Goal: Check status: Check status

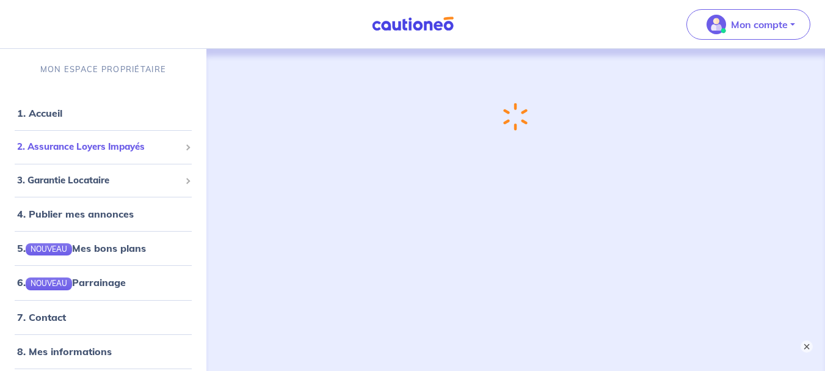
click at [89, 147] on span "2. Assurance Loyers Impayés" at bounding box center [98, 147] width 163 height 14
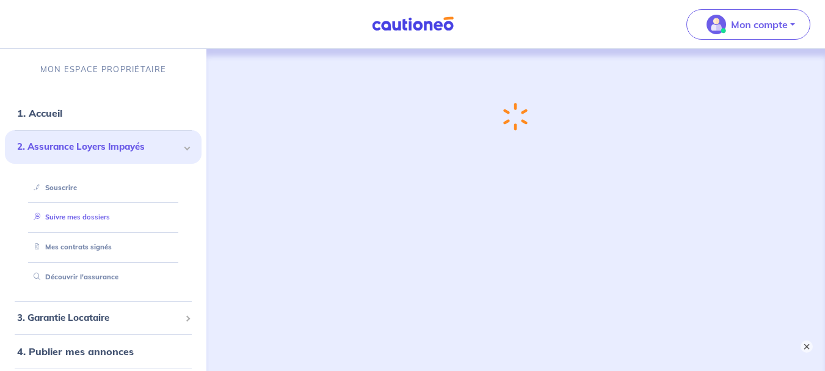
click at [89, 214] on link "Suivre mes dossiers" at bounding box center [69, 217] width 81 height 9
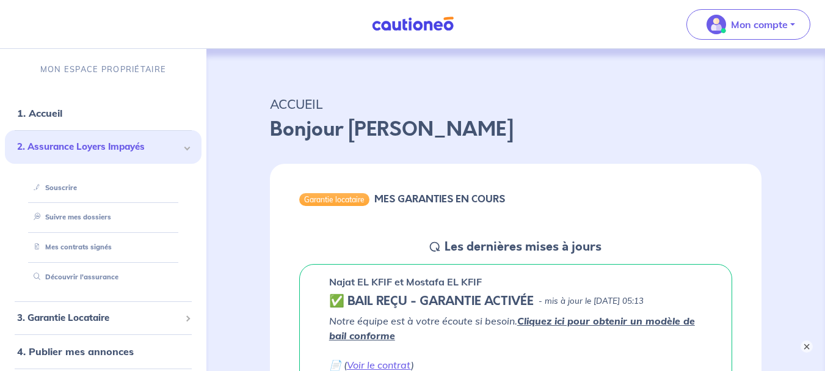
scroll to position [244, 0]
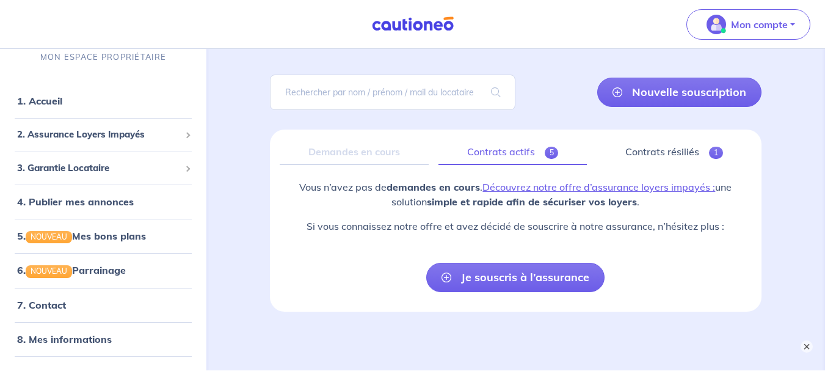
scroll to position [70, 0]
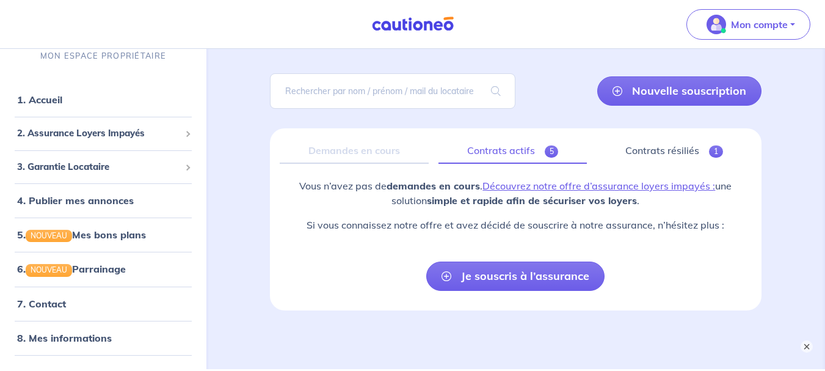
click at [490, 153] on link "Contrats actifs 5" at bounding box center [513, 151] width 149 height 26
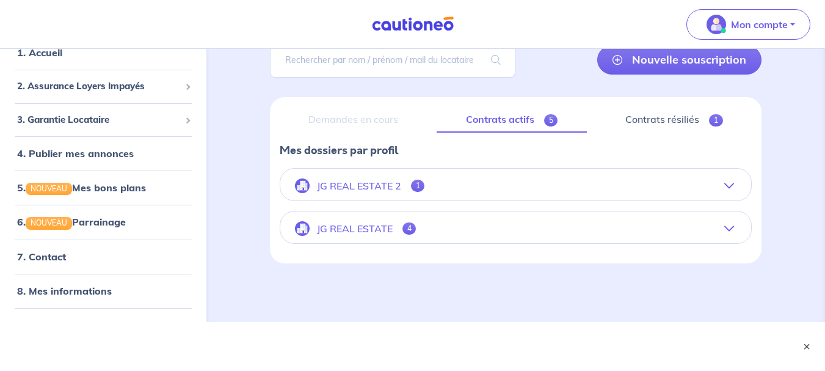
scroll to position [101, 0]
click at [727, 231] on icon "button" at bounding box center [730, 229] width 10 height 10
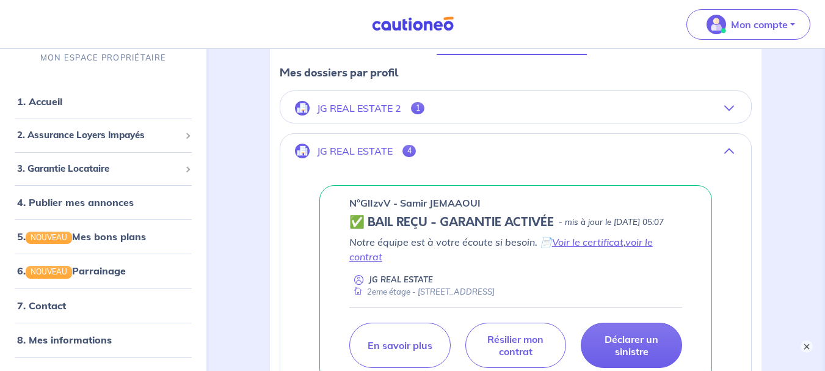
scroll to position [259, 0]
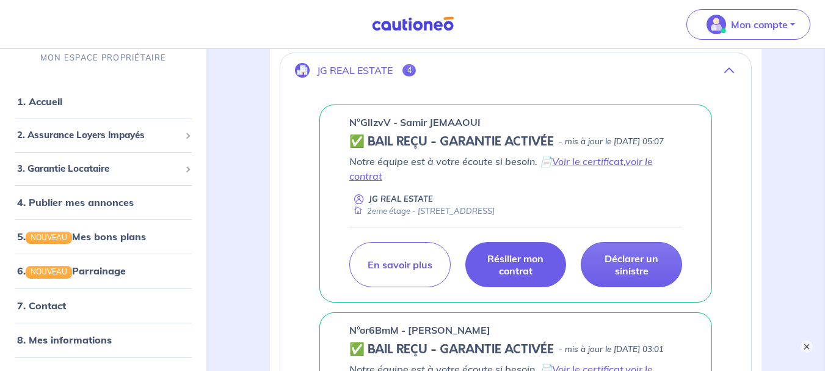
click at [523, 274] on p "Résilier mon contrat" at bounding box center [516, 264] width 71 height 24
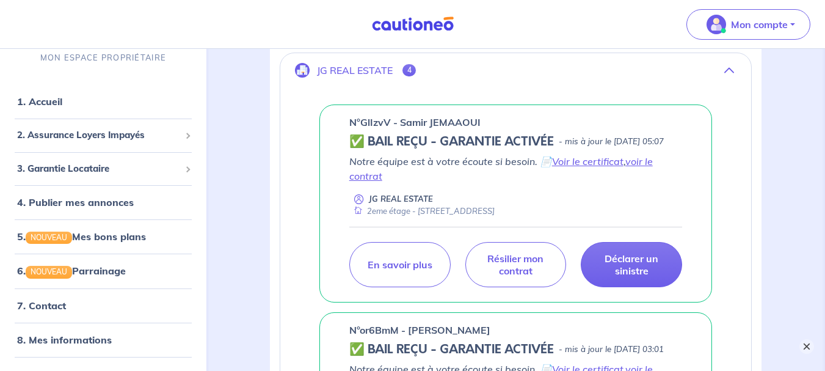
click at [803, 343] on button "×" at bounding box center [807, 346] width 15 height 15
click at [65, 299] on link "7. Contact" at bounding box center [41, 305] width 48 height 12
drag, startPoint x: 349, startPoint y: 122, endPoint x: 386, endPoint y: 123, distance: 36.1
click at [387, 123] on p "n°GlIzvV - Samir JEMAAOUI" at bounding box center [414, 122] width 131 height 15
copy p "n°GlIzvV"
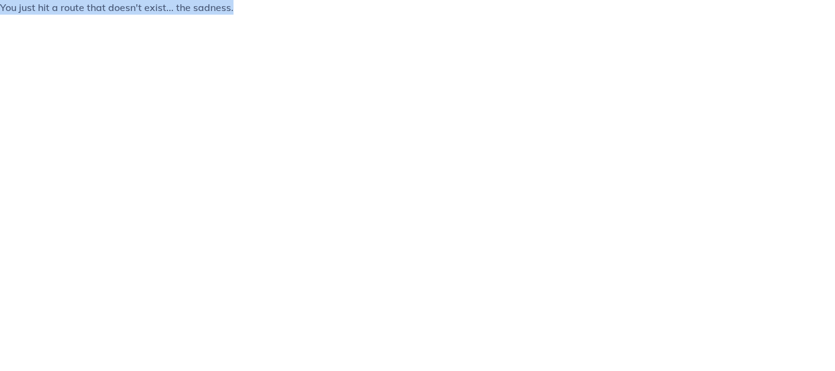
drag, startPoint x: 246, startPoint y: 6, endPoint x: 0, endPoint y: 12, distance: 245.7
click at [0, 12] on p "You just hit a route that doesn't exist... the sadness." at bounding box center [417, 7] width 835 height 15
copy p "You just hit a route that doesn't exist... the sadness."
